Goal: Information Seeking & Learning: Learn about a topic

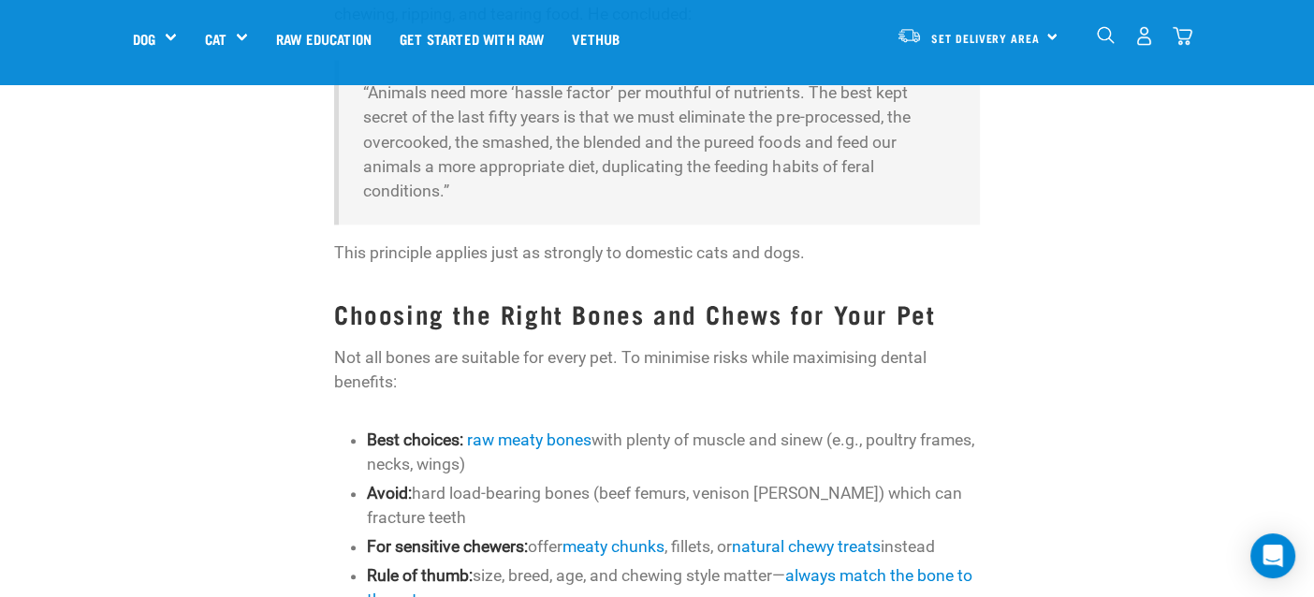
scroll to position [1965, 0]
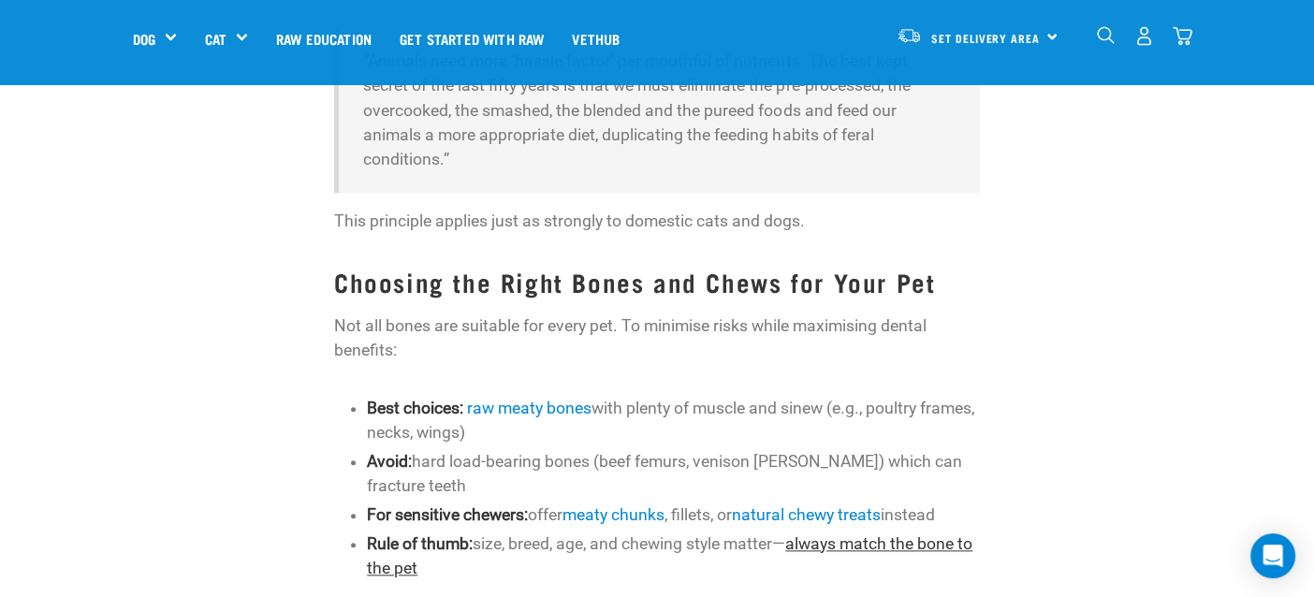
click at [850, 534] on link "always match the bone to the pet" at bounding box center [669, 555] width 605 height 43
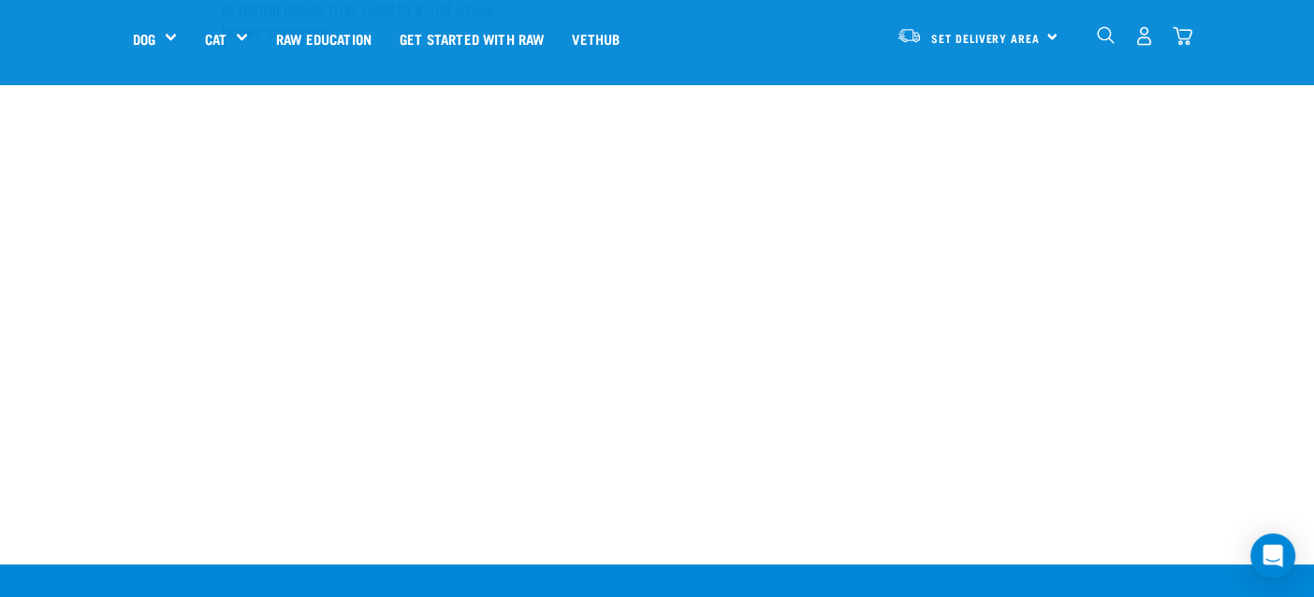
scroll to position [1778, 0]
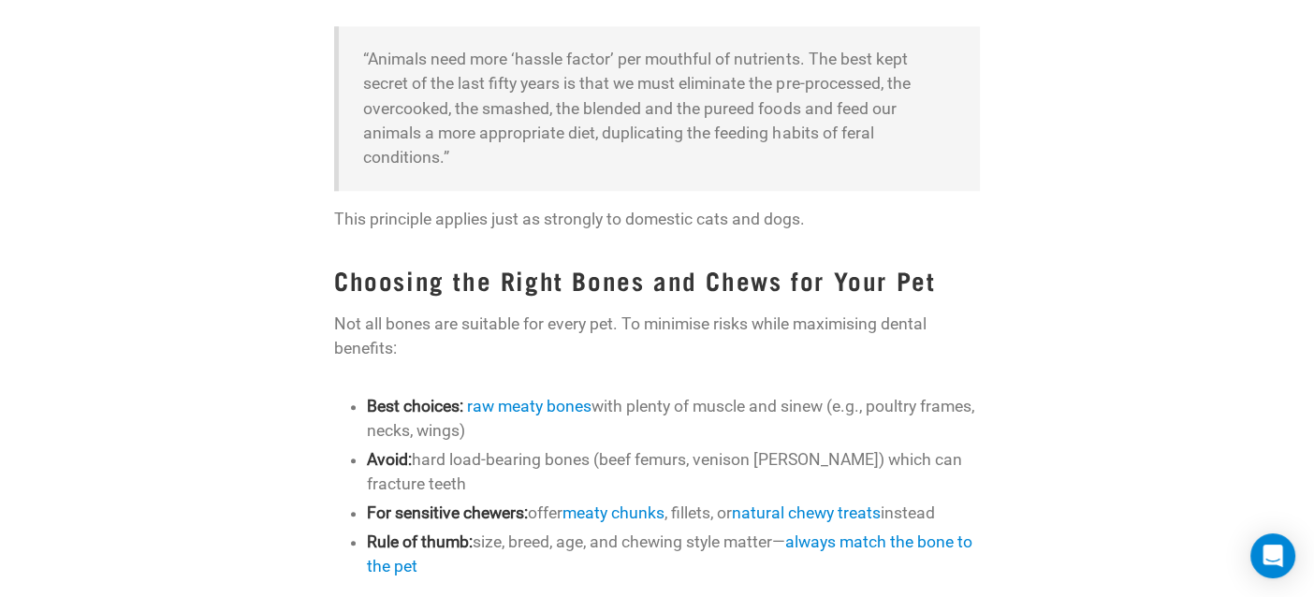
scroll to position [2099, 0]
click at [576, 397] on link "raw meaty bones" at bounding box center [529, 406] width 124 height 19
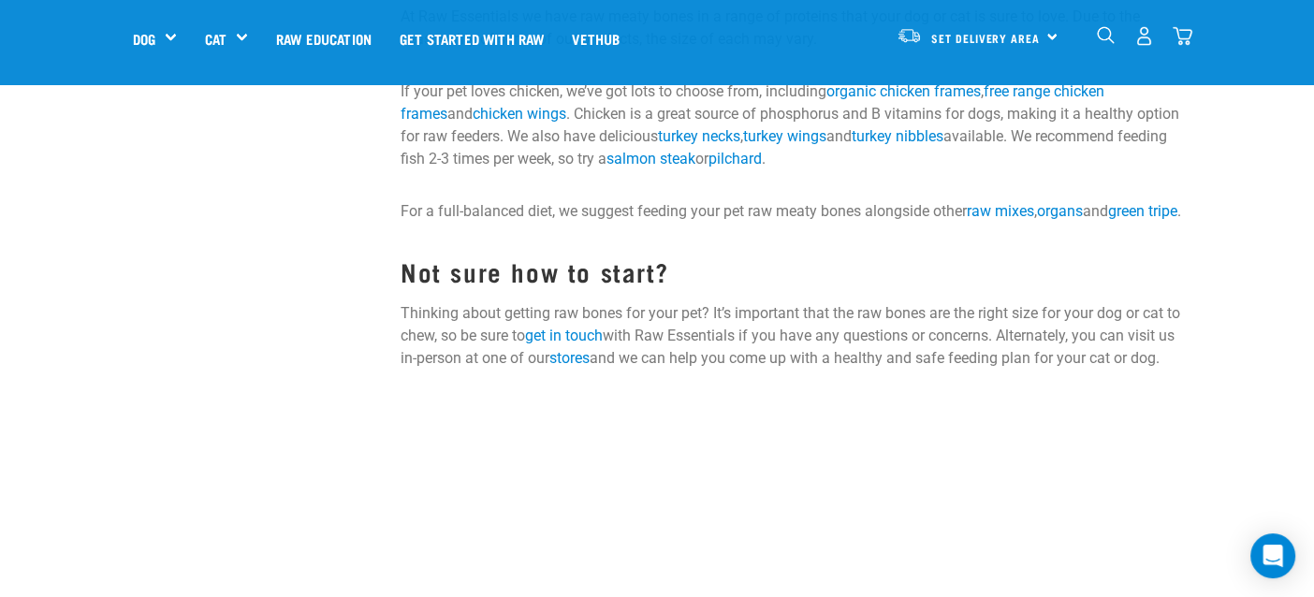
scroll to position [2245, 0]
